Goal: Find specific page/section: Find specific page/section

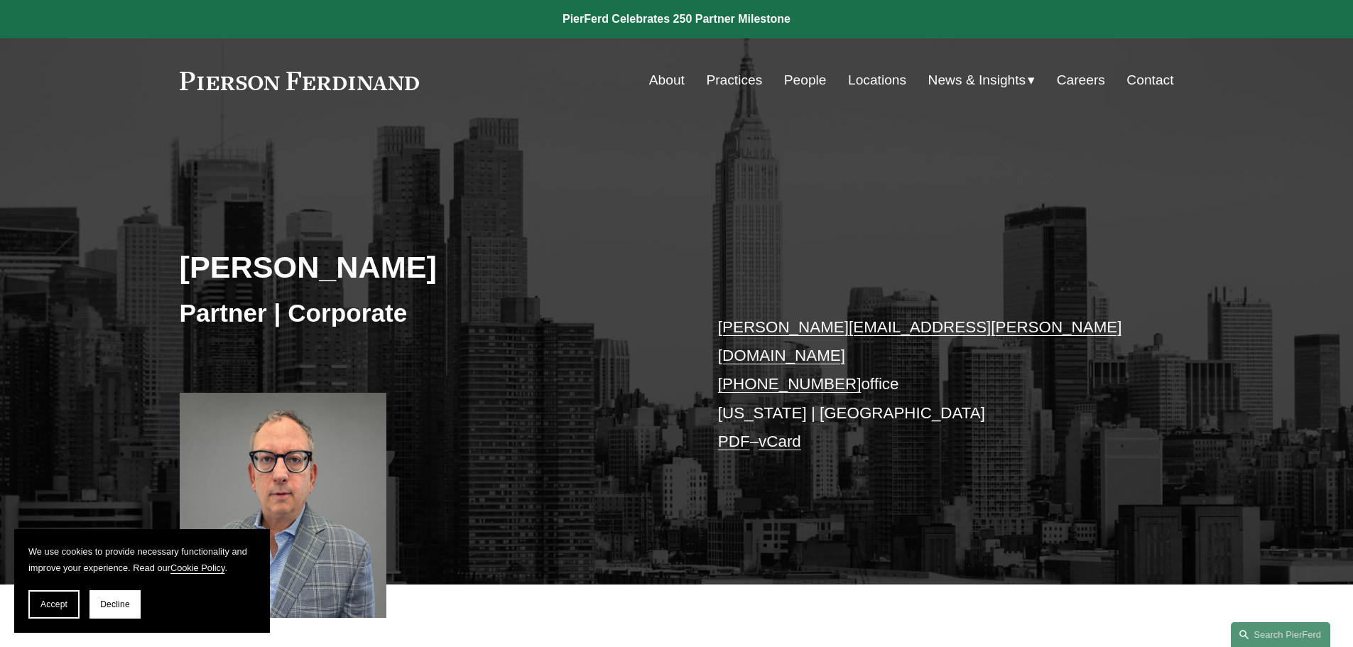
click at [728, 83] on link "Practices" at bounding box center [734, 80] width 56 height 27
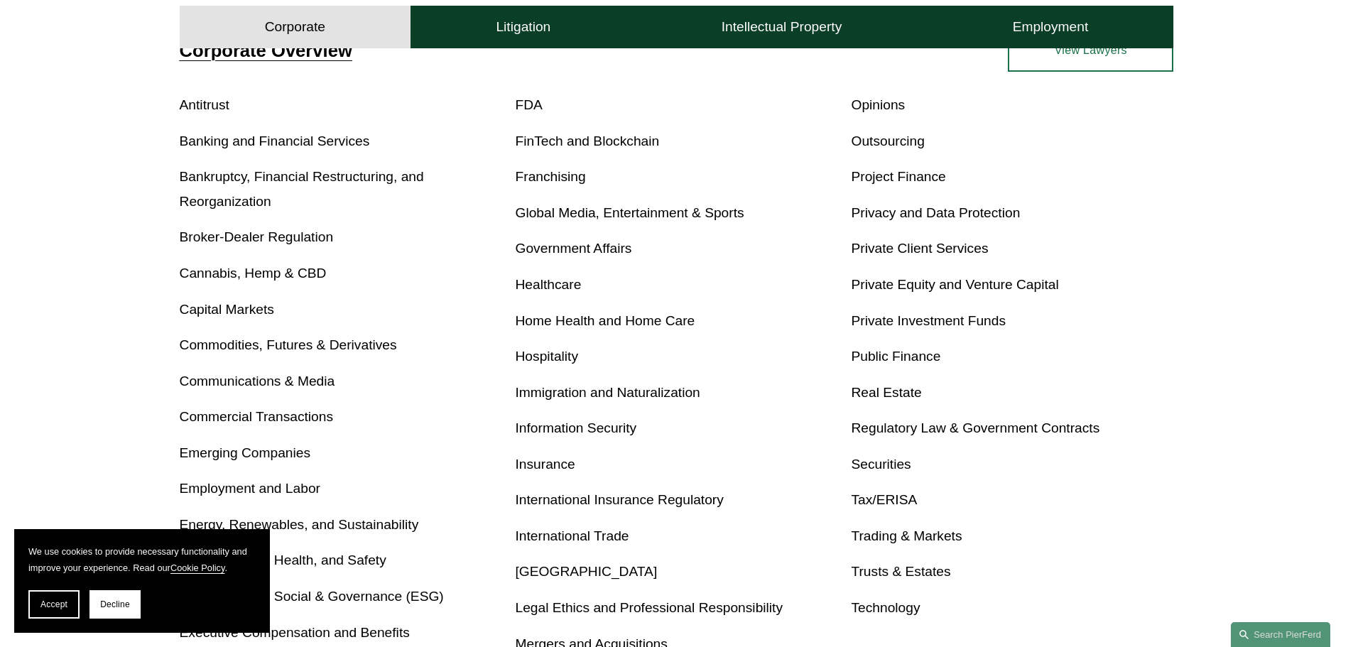
scroll to position [568, 0]
click at [575, 217] on link "Global Media, Entertainment & Sports" at bounding box center [630, 213] width 229 height 15
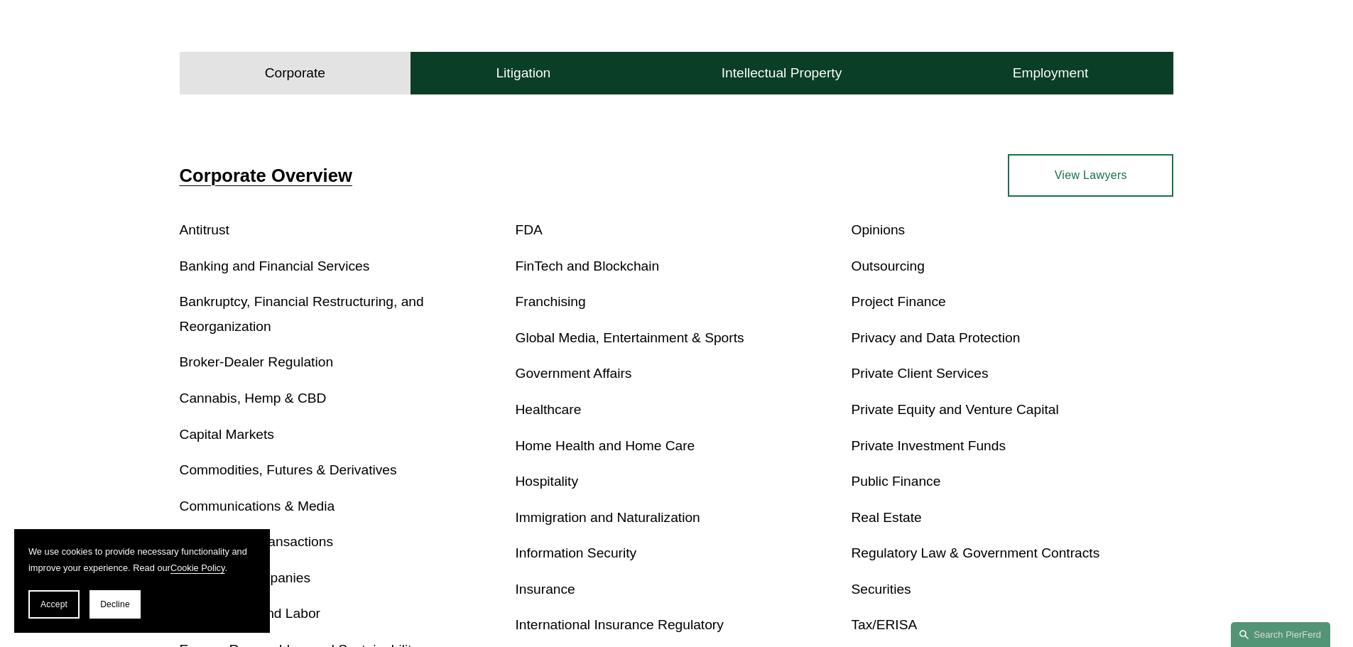
scroll to position [404, 0]
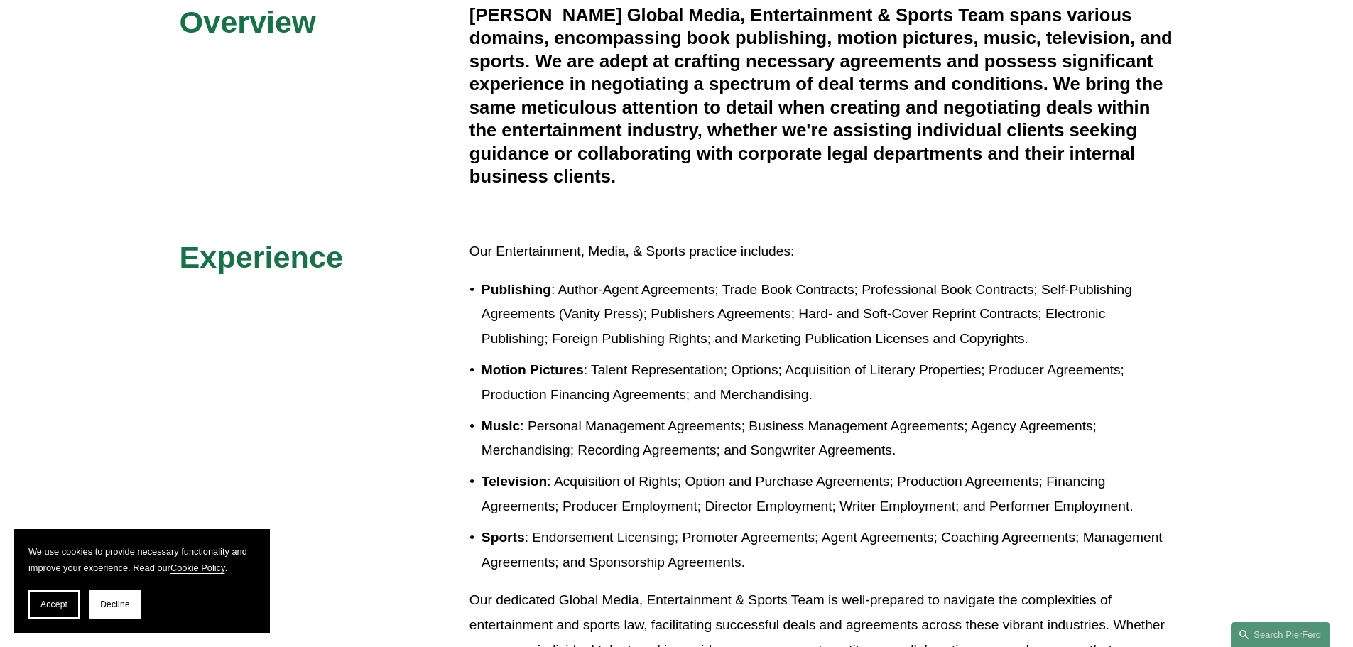
scroll to position [497, 0]
